Goal: Task Accomplishment & Management: Manage account settings

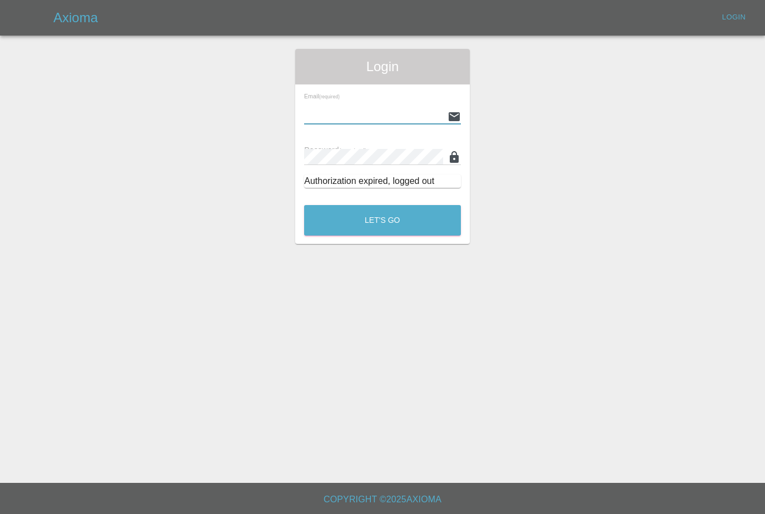
type input "[PERSON_NAME][EMAIL_ADDRESS][PERSON_NAME][DOMAIN_NAME]"
click at [383, 220] on button "Let's Go" at bounding box center [382, 220] width 157 height 31
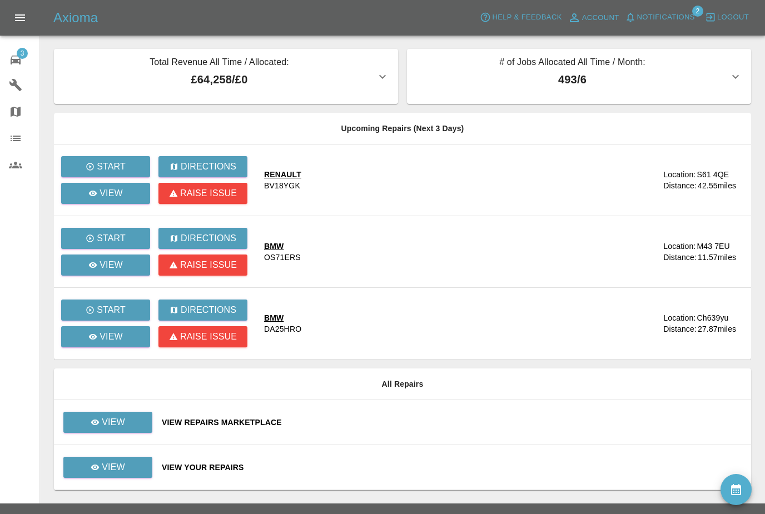
click at [672, 9] on button "Notifications" at bounding box center [660, 17] width 76 height 17
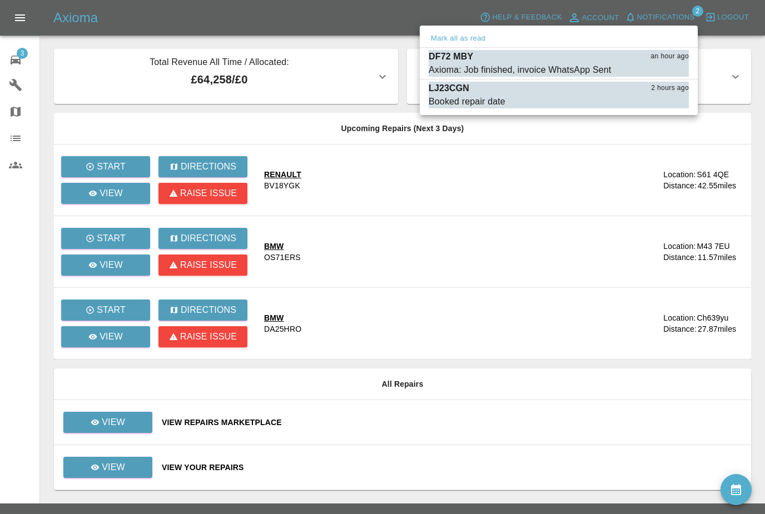
click at [464, 37] on button "Mark all as read" at bounding box center [458, 38] width 59 height 13
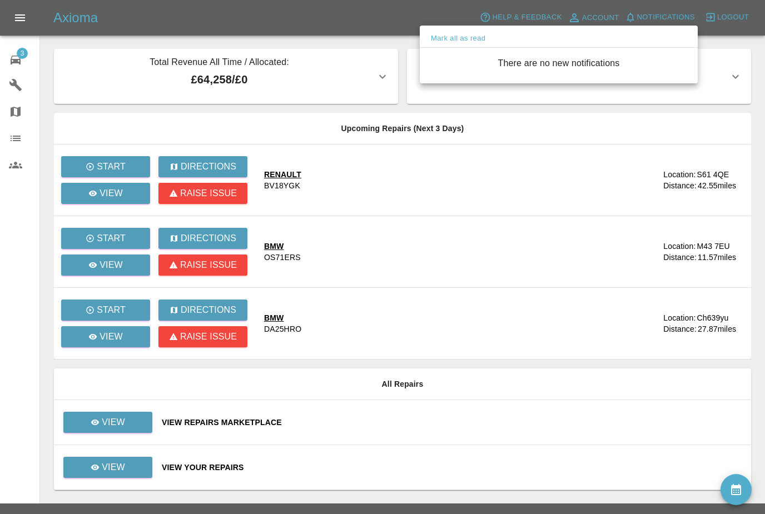
click at [127, 430] on div at bounding box center [382, 257] width 765 height 514
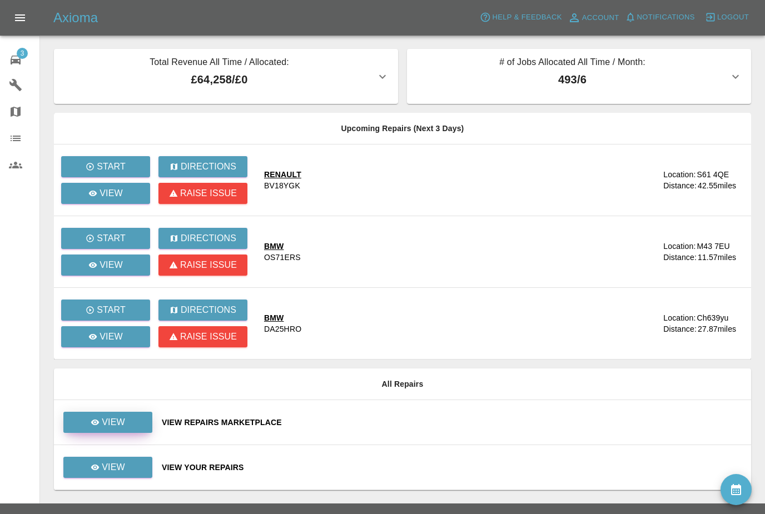
click at [126, 426] on link "View" at bounding box center [107, 422] width 89 height 21
click at [673, 10] on button "Notifications" at bounding box center [660, 17] width 76 height 17
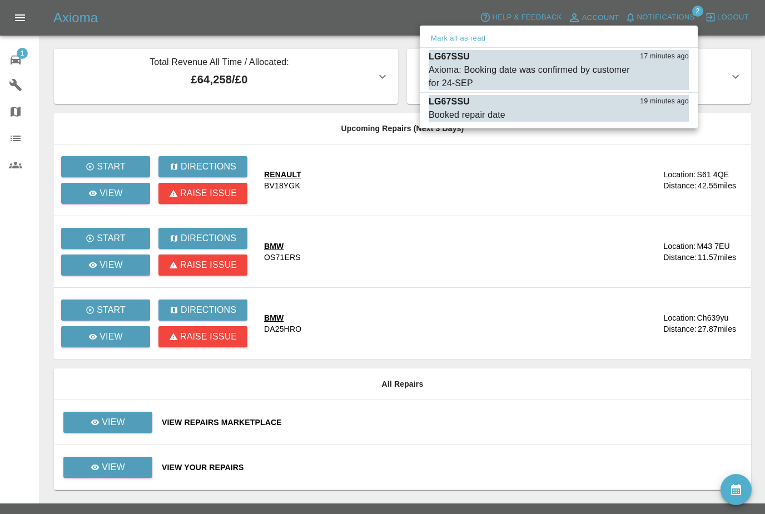
click at [602, 76] on div "Axioma: Booking date was confirmed by customer for 24-SEP" at bounding box center [531, 76] width 205 height 27
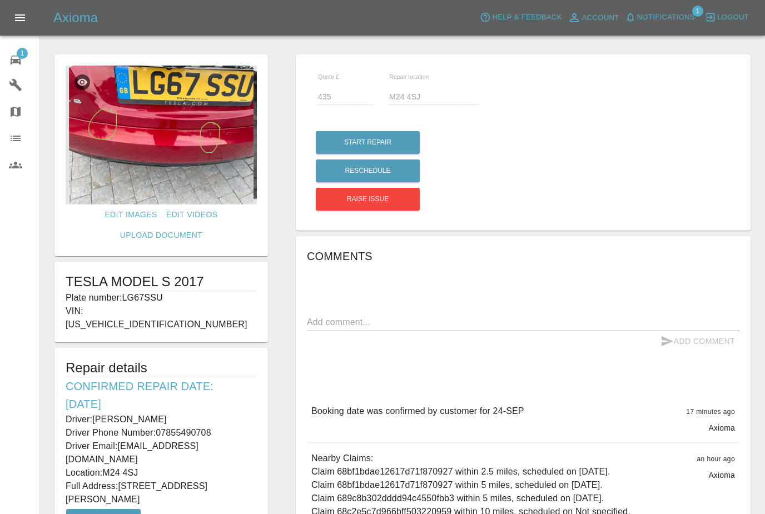
click at [9, 48] on link "1 Repair home" at bounding box center [19, 58] width 39 height 27
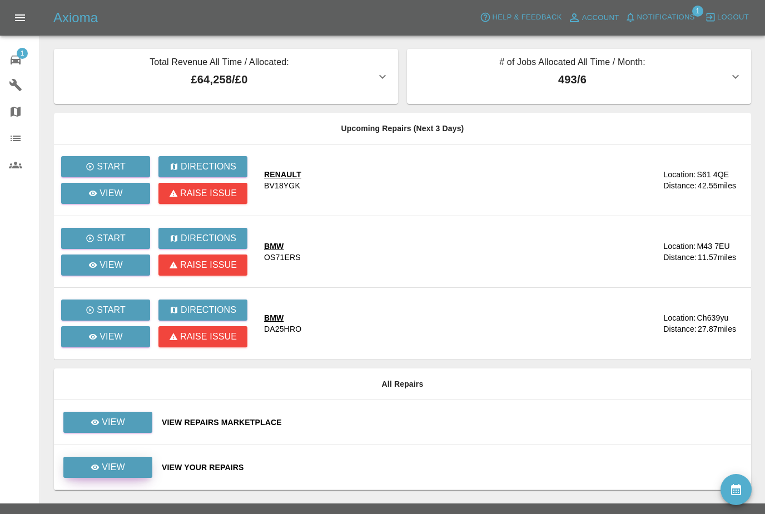
click at [98, 470] on icon at bounding box center [95, 467] width 9 height 9
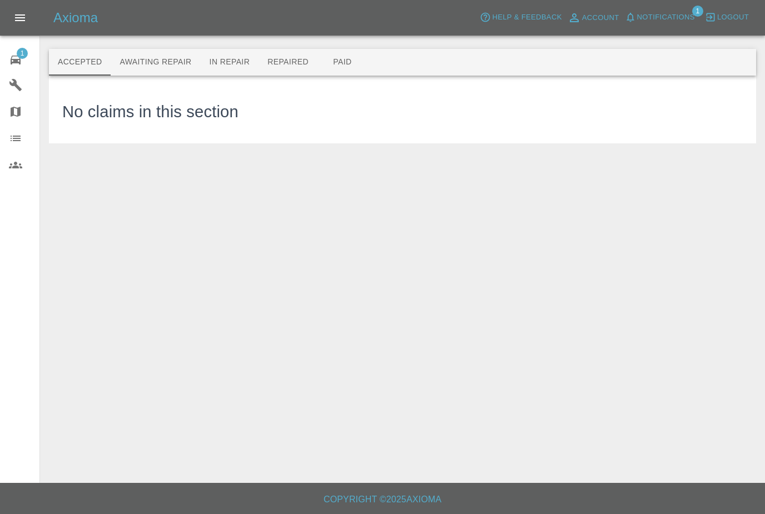
click at [150, 62] on button "Awaiting Repair" at bounding box center [156, 62] width 90 height 27
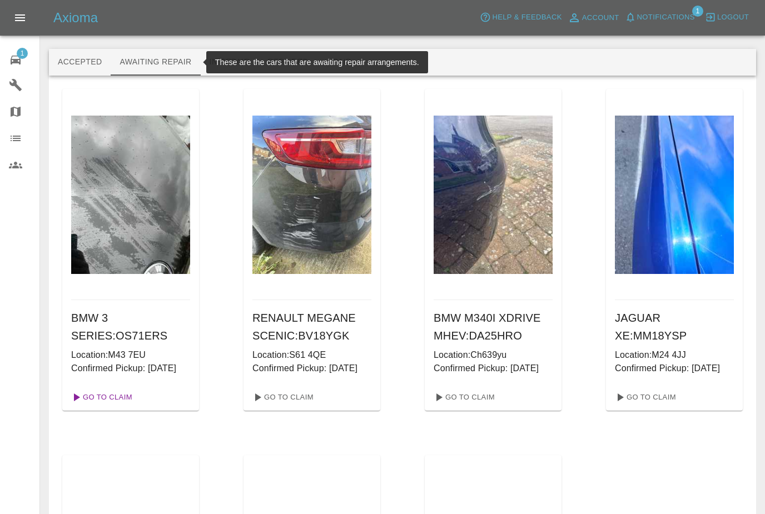
click at [108, 407] on link "Go To Claim" at bounding box center [101, 398] width 68 height 18
